Goal: Contribute content: Add original content to the website for others to see

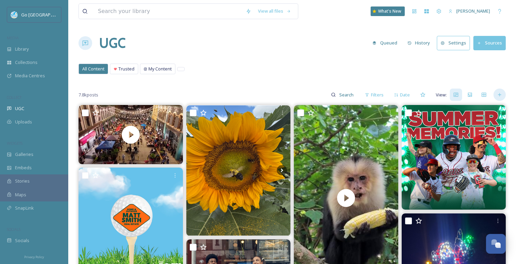
scroll to position [18, 0]
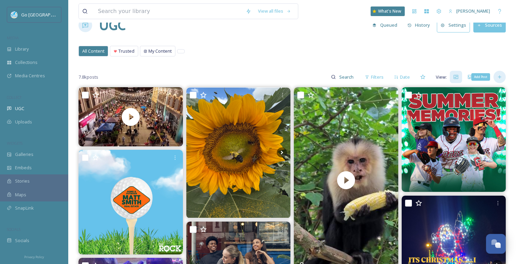
click at [501, 76] on icon at bounding box center [499, 76] width 5 height 5
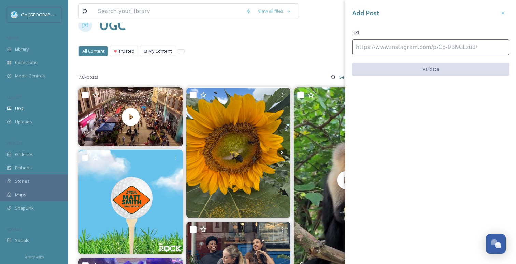
click at [411, 44] on input at bounding box center [430, 47] width 157 height 16
paste input "[URL][DOMAIN_NAME]"
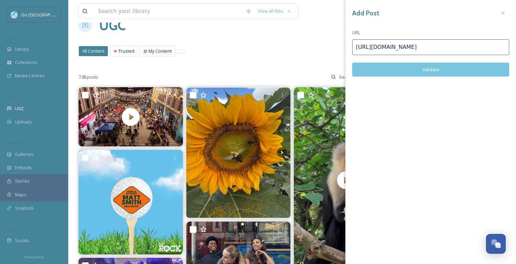
type input "[URL][DOMAIN_NAME]"
click at [419, 70] on button "Validate" at bounding box center [430, 69] width 157 height 14
click at [442, 67] on button "Add Post" at bounding box center [430, 69] width 157 height 14
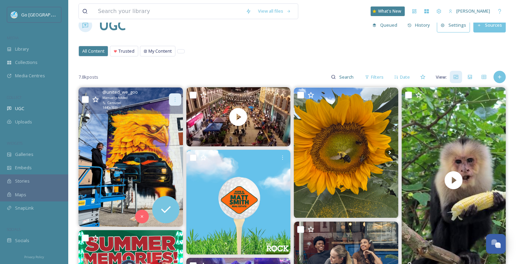
click at [177, 95] on div at bounding box center [175, 99] width 12 height 12
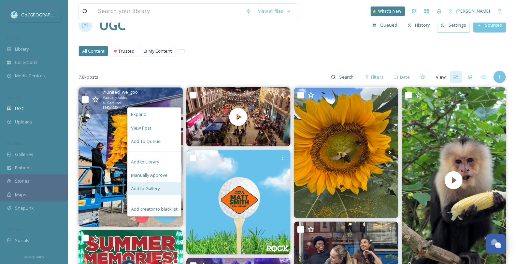
click at [152, 189] on span "Add to Gallery" at bounding box center [145, 188] width 29 height 6
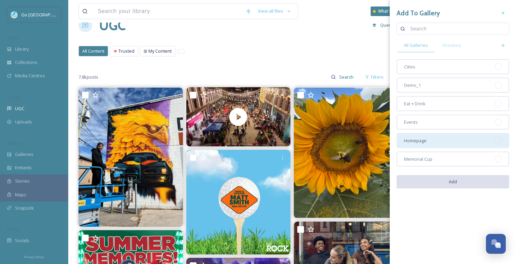
click at [454, 134] on div "Homepage" at bounding box center [453, 140] width 113 height 15
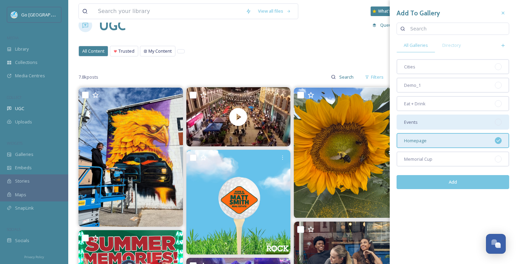
click at [449, 124] on div "Events" at bounding box center [453, 121] width 113 height 15
click at [468, 179] on button "Add" at bounding box center [453, 182] width 113 height 14
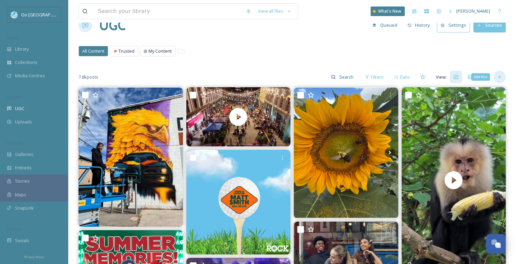
click at [499, 74] on icon at bounding box center [499, 76] width 5 height 5
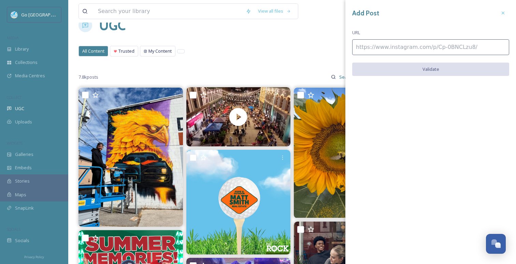
click at [389, 46] on input at bounding box center [430, 47] width 157 height 16
paste input "[URL][DOMAIN_NAME]"
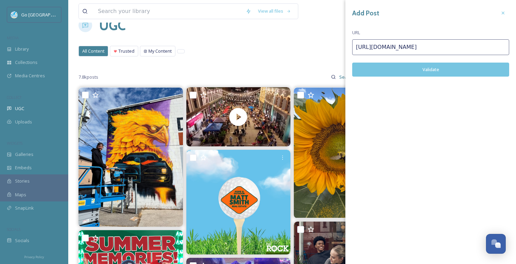
type input "[URL][DOMAIN_NAME]"
click at [433, 69] on button "Validate" at bounding box center [430, 69] width 157 height 14
click at [450, 66] on button "Add Post" at bounding box center [430, 69] width 157 height 14
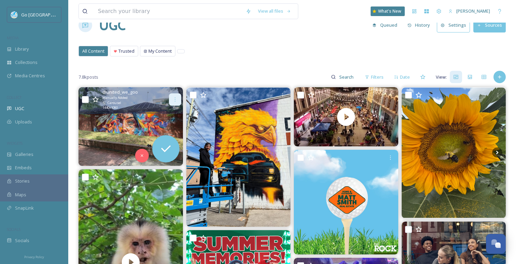
click at [175, 93] on div at bounding box center [175, 99] width 12 height 12
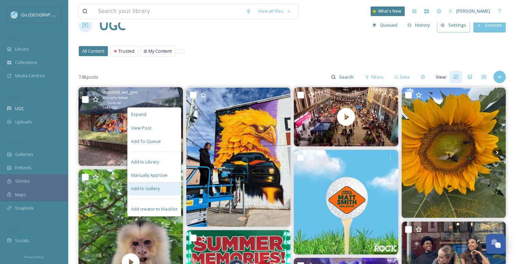
click at [170, 191] on div "Add to Gallery" at bounding box center [154, 188] width 53 height 13
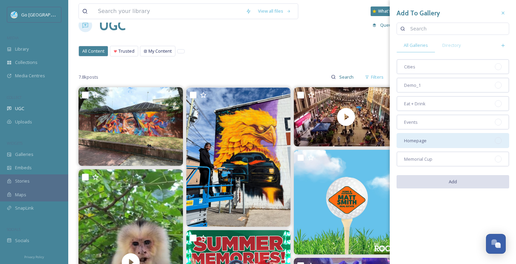
click at [457, 139] on div "Homepage" at bounding box center [453, 140] width 113 height 15
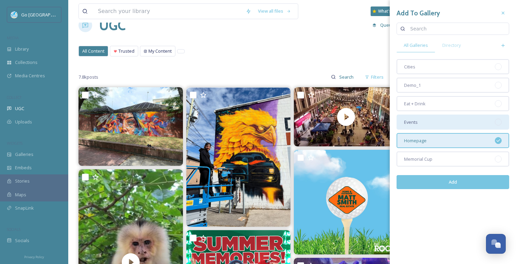
click at [450, 121] on div "Events" at bounding box center [453, 121] width 113 height 15
click at [455, 184] on button "Add" at bounding box center [453, 182] width 113 height 14
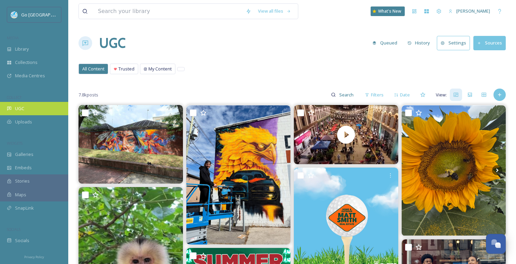
click at [23, 109] on span "UGC" at bounding box center [19, 108] width 9 height 6
click at [24, 112] on div "UGC" at bounding box center [34, 108] width 68 height 13
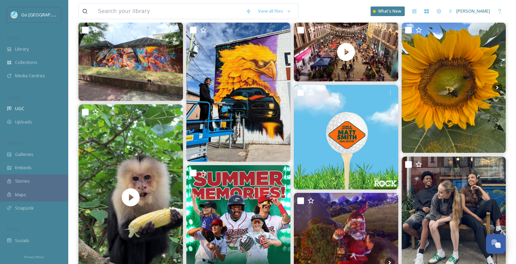
scroll to position [83, 0]
